Goal: Find specific page/section: Find specific page/section

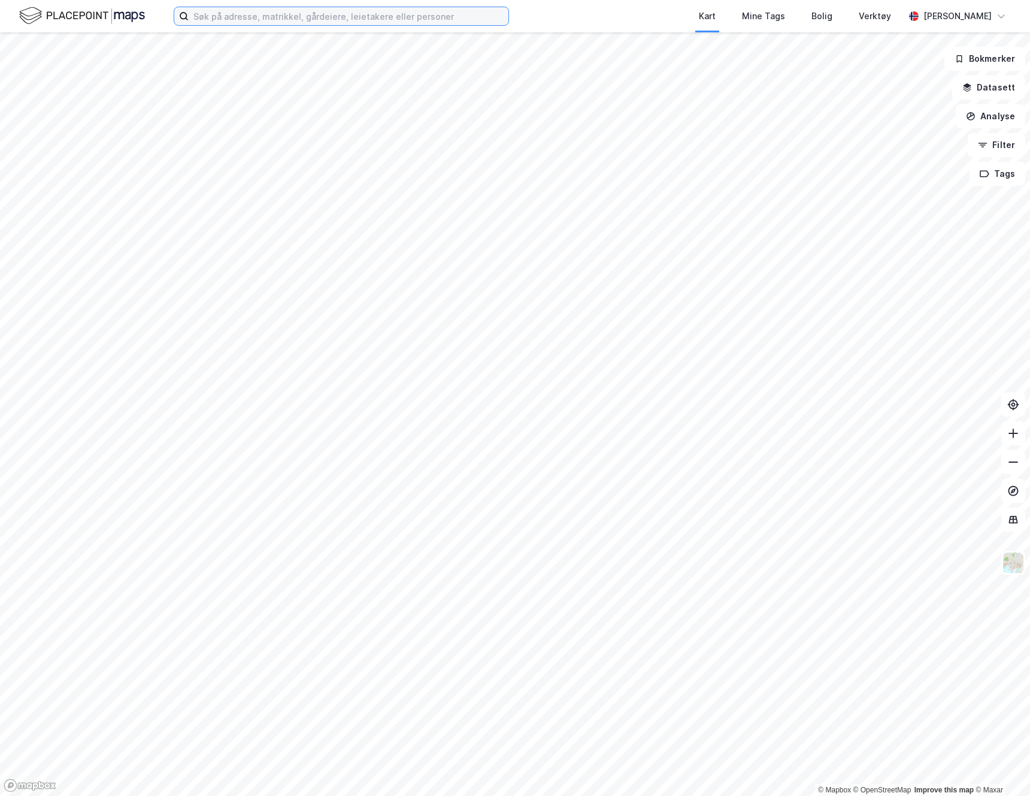
click at [281, 16] on input at bounding box center [349, 16] width 320 height 18
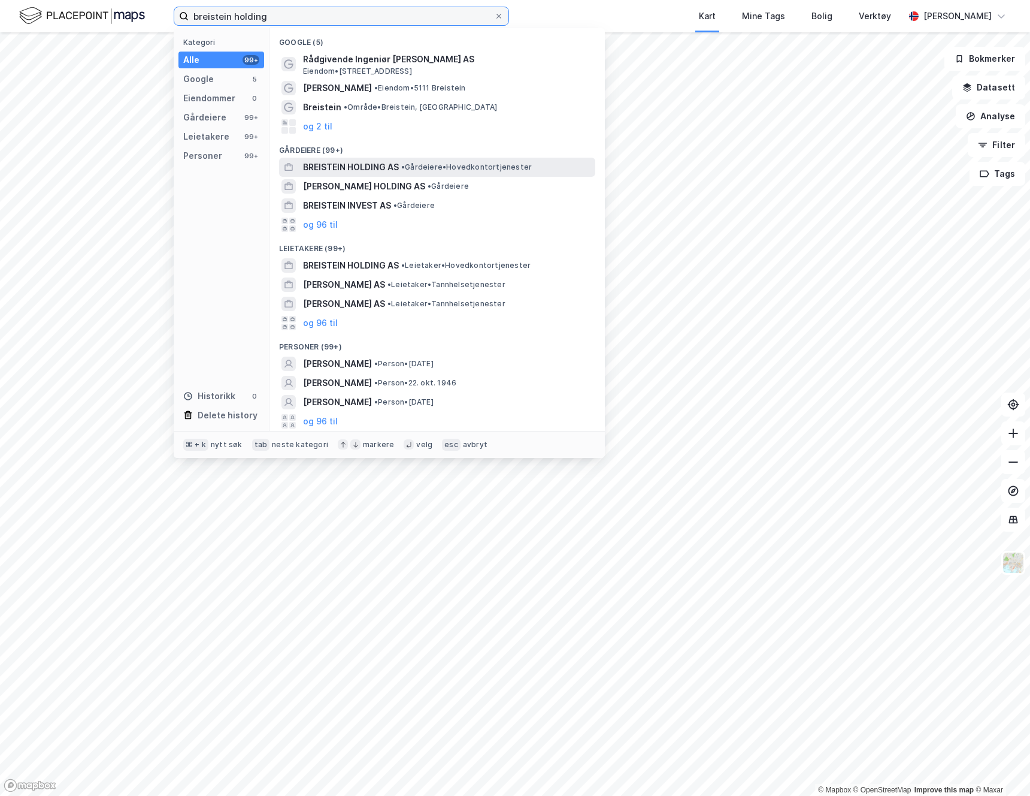
type input "breistein holding"
click at [348, 171] on span "BREISTEIN HOLDING AS" at bounding box center [351, 167] width 96 height 14
